Goal: Find specific page/section: Find specific page/section

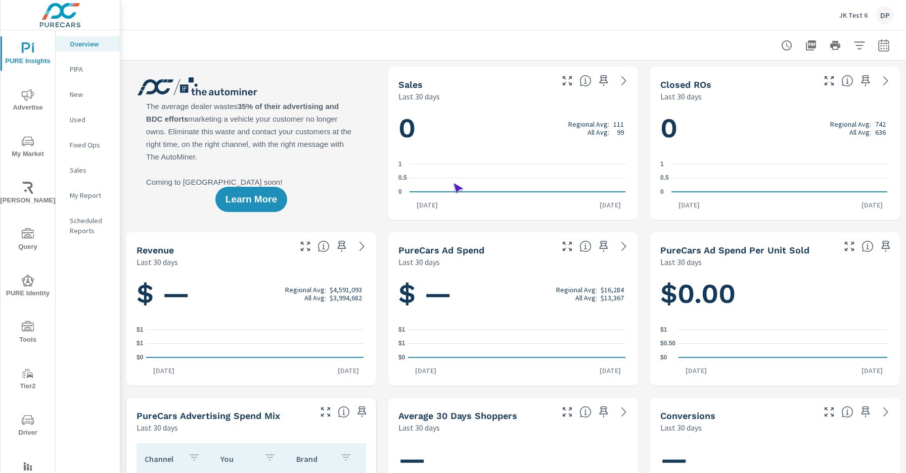
scroll to position [1, 0]
click at [26, 426] on span "Driver" at bounding box center [28, 426] width 49 height 25
